Goal: Transaction & Acquisition: Purchase product/service

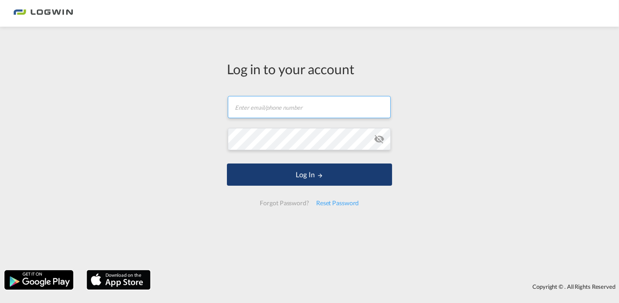
type input "[PERSON_NAME][EMAIL_ADDRESS][DOMAIN_NAME]"
click at [332, 180] on button "Log In" at bounding box center [309, 175] width 165 height 22
